Goal: Transaction & Acquisition: Subscribe to service/newsletter

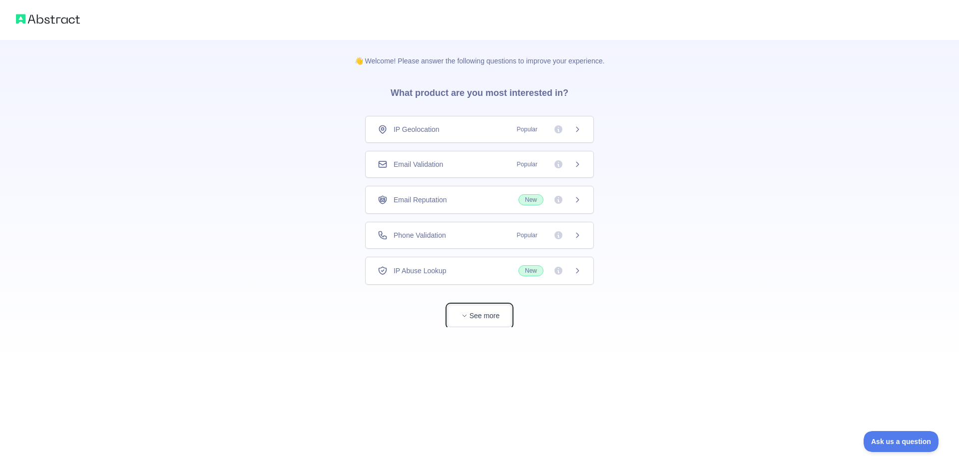
click at [452, 326] on button "See more" at bounding box center [480, 316] width 64 height 22
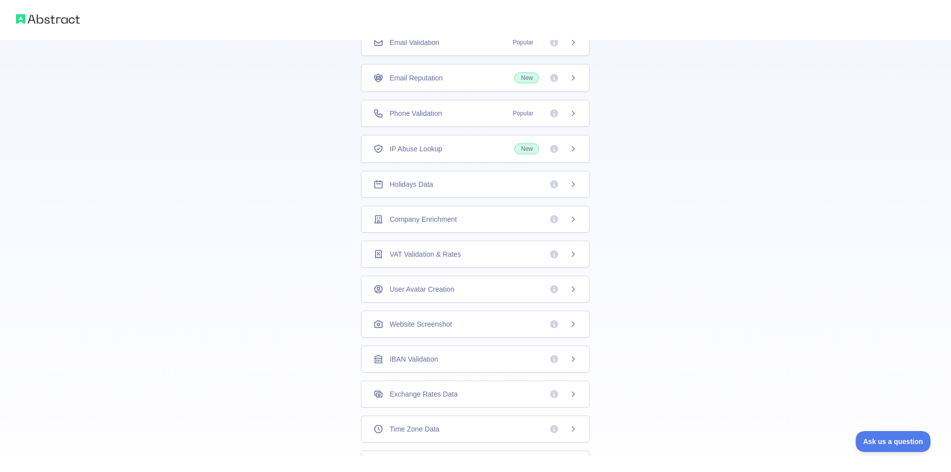
scroll to position [133, 0]
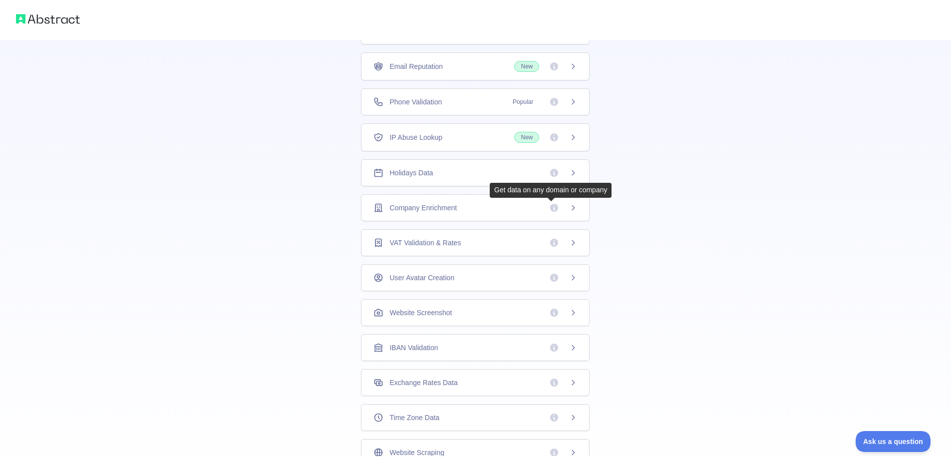
click at [553, 210] on icon at bounding box center [554, 208] width 8 height 8
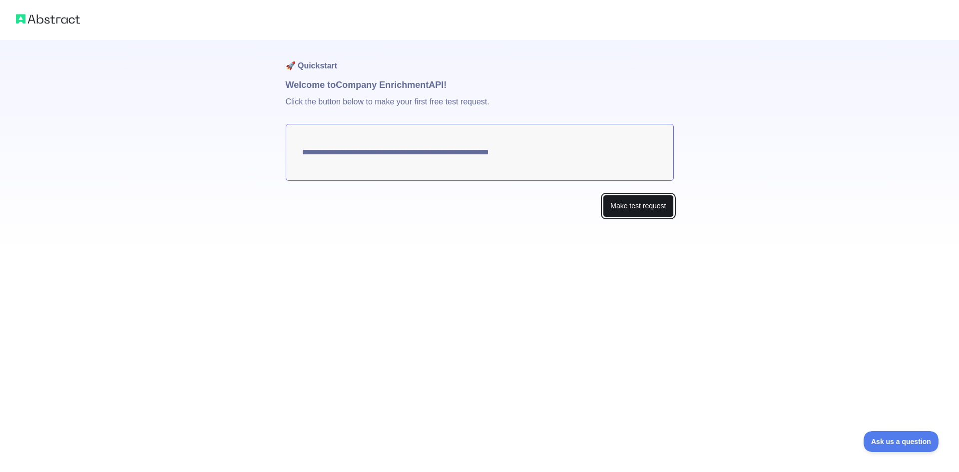
click at [645, 208] on button "Make test request" at bounding box center [638, 206] width 70 height 22
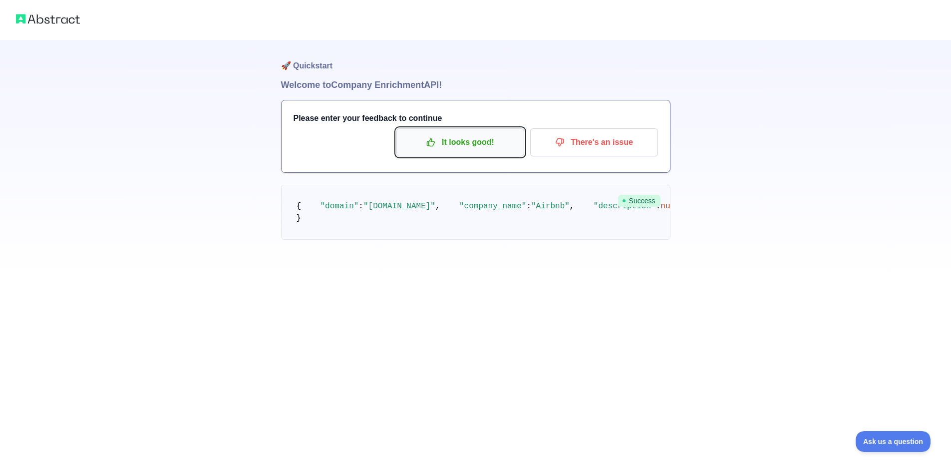
click at [463, 144] on p "It looks good!" at bounding box center [460, 142] width 113 height 17
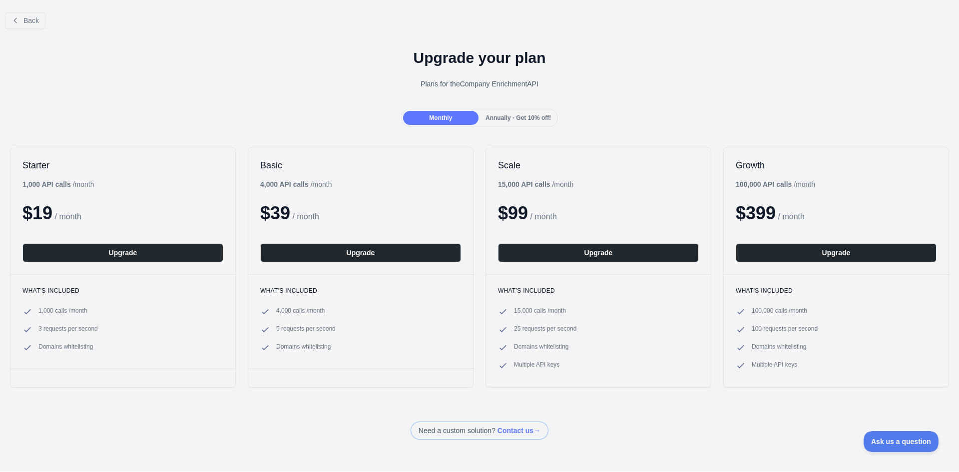
click at [519, 116] on span "Annually - Get 10% off!" at bounding box center [517, 117] width 65 height 7
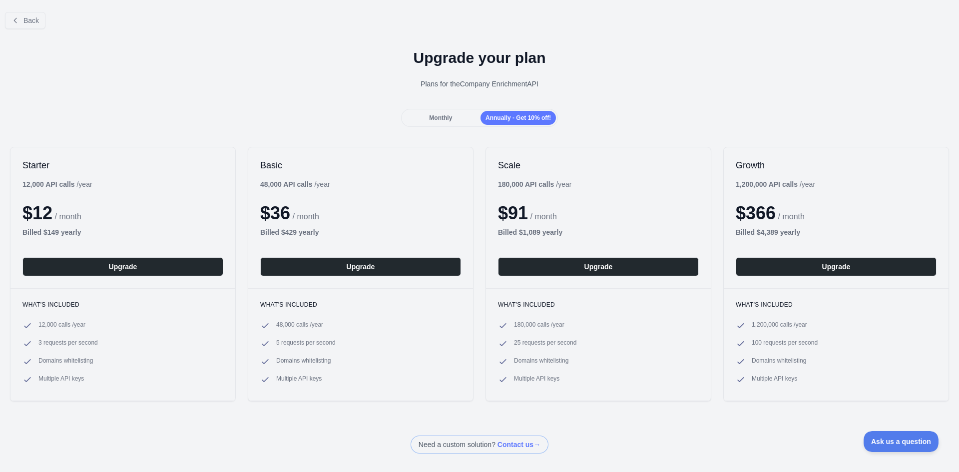
click at [451, 119] on div "Monthly" at bounding box center [440, 118] width 75 height 14
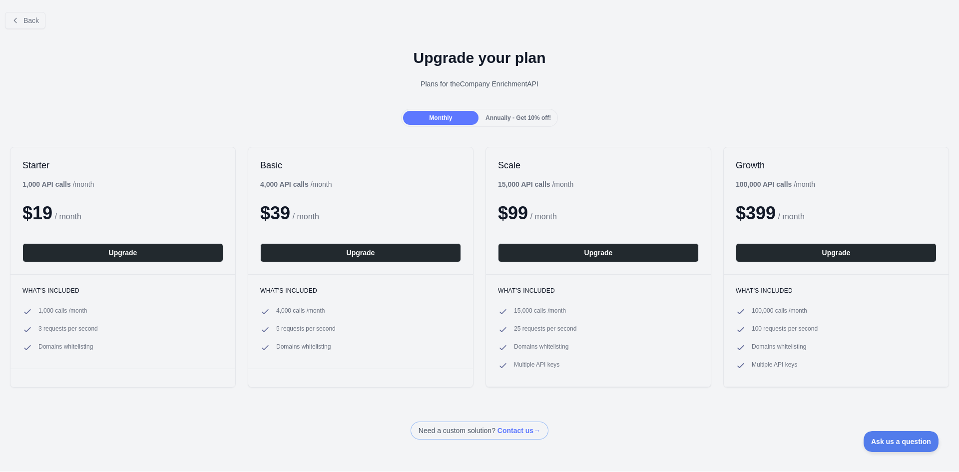
click at [499, 117] on span "Annually - Get 10% off!" at bounding box center [517, 117] width 65 height 7
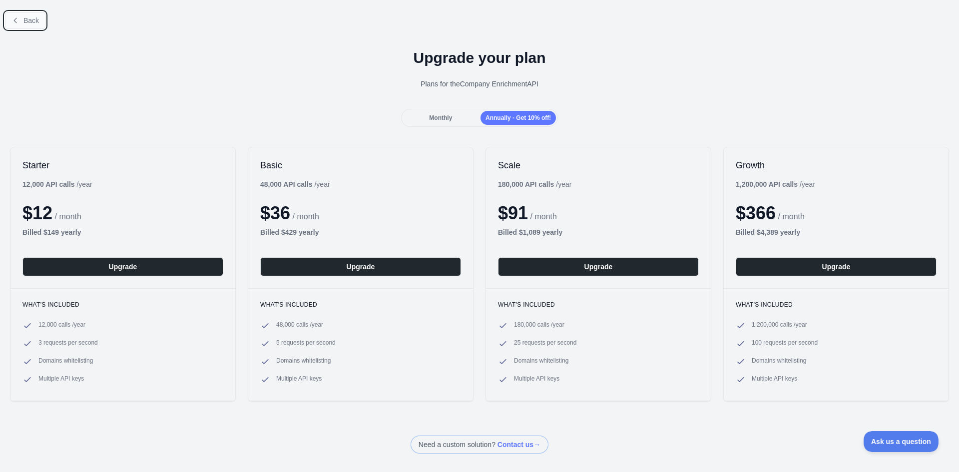
click at [27, 23] on span "Back" at bounding box center [30, 20] width 15 height 8
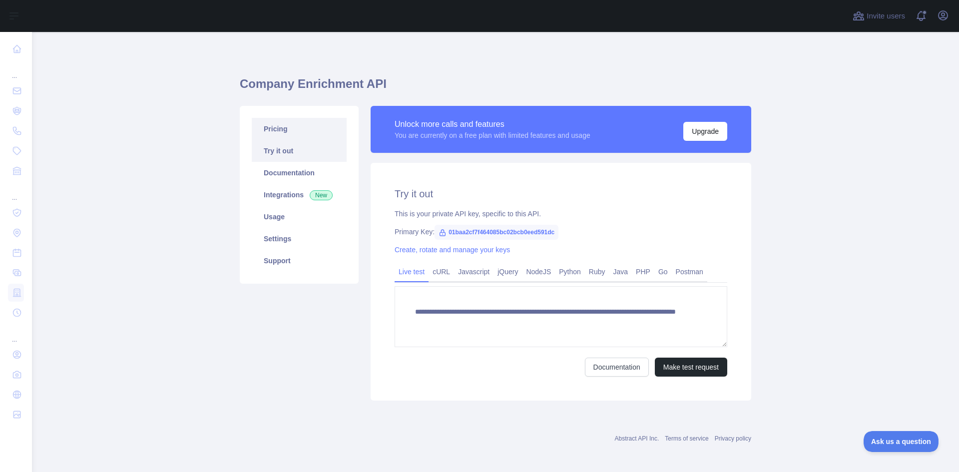
click at [300, 130] on link "Pricing" at bounding box center [299, 129] width 95 height 22
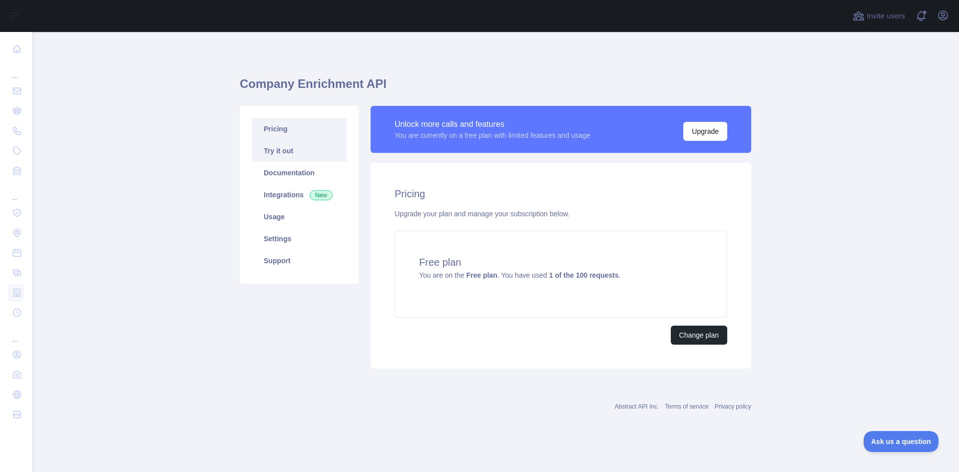
click at [297, 153] on link "Try it out" at bounding box center [299, 151] width 95 height 22
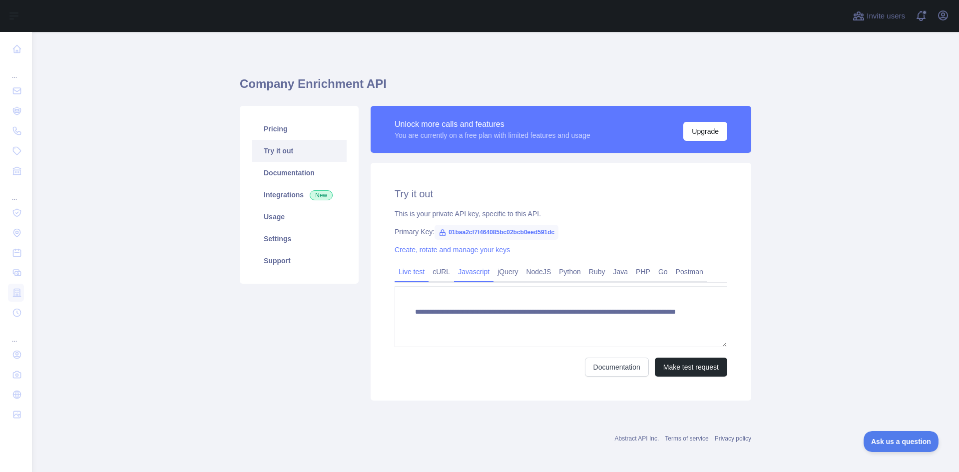
click at [462, 274] on link "Javascript" at bounding box center [473, 272] width 39 height 16
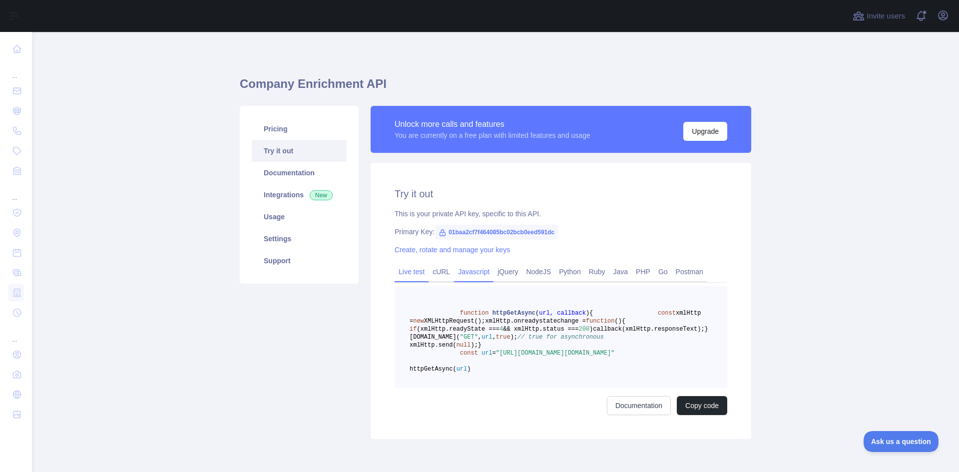
click at [403, 272] on link "Live test" at bounding box center [412, 272] width 34 height 16
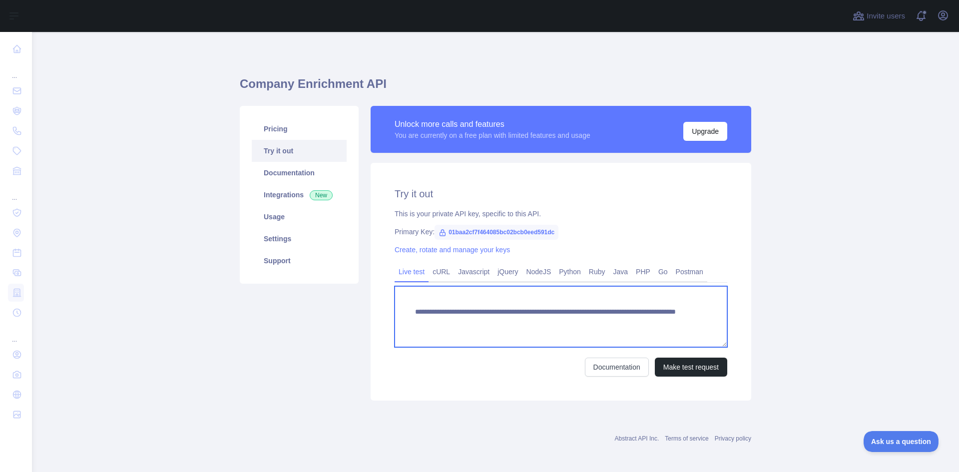
drag, startPoint x: 412, startPoint y: 311, endPoint x: 624, endPoint y: 326, distance: 212.8
click at [624, 326] on textarea "**********" at bounding box center [561, 316] width 333 height 61
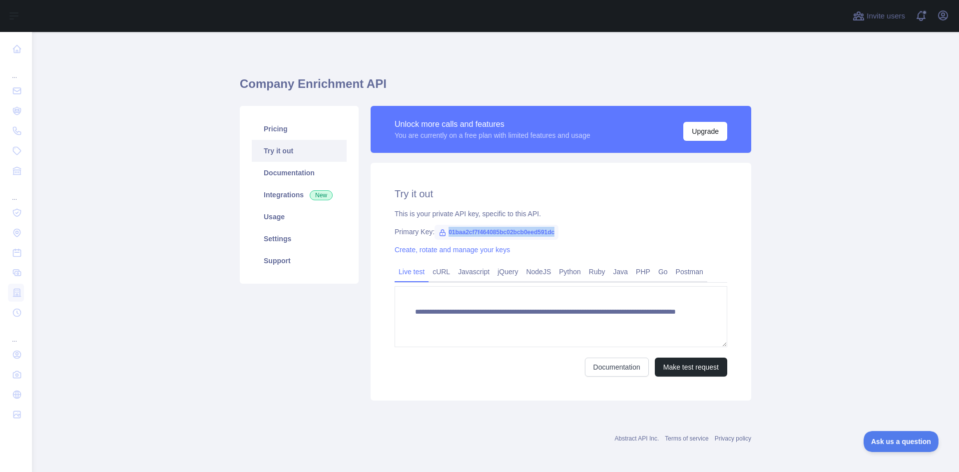
drag, startPoint x: 443, startPoint y: 232, endPoint x: 549, endPoint y: 229, distance: 106.4
click at [549, 229] on span "01baa2cf7f464085bc02bcb0eed591dc" at bounding box center [497, 232] width 124 height 15
copy span "01baa2cf7f464085bc02bcb0eed591dc"
